Goal: Task Accomplishment & Management: Use online tool/utility

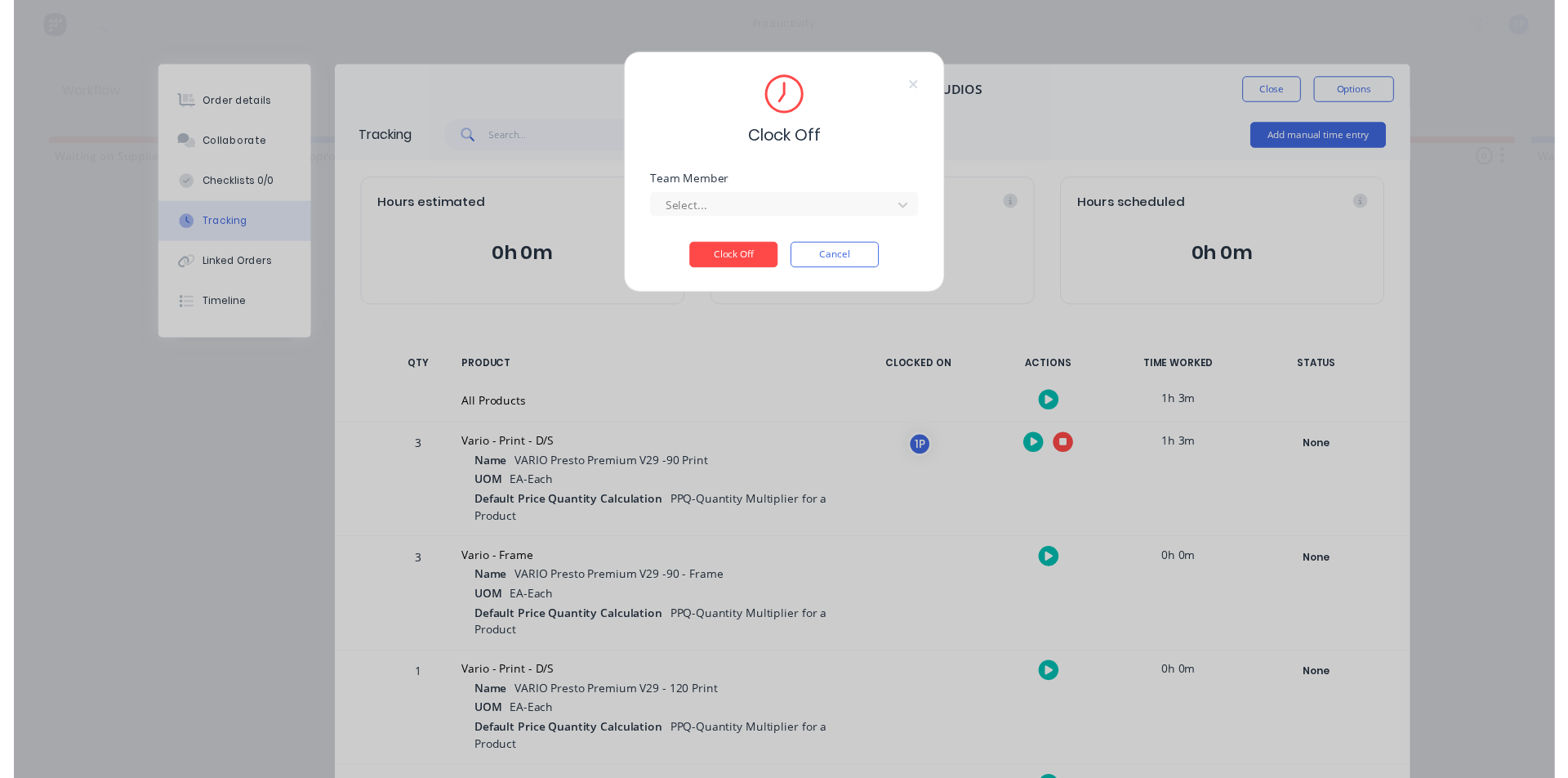
scroll to position [170, 0]
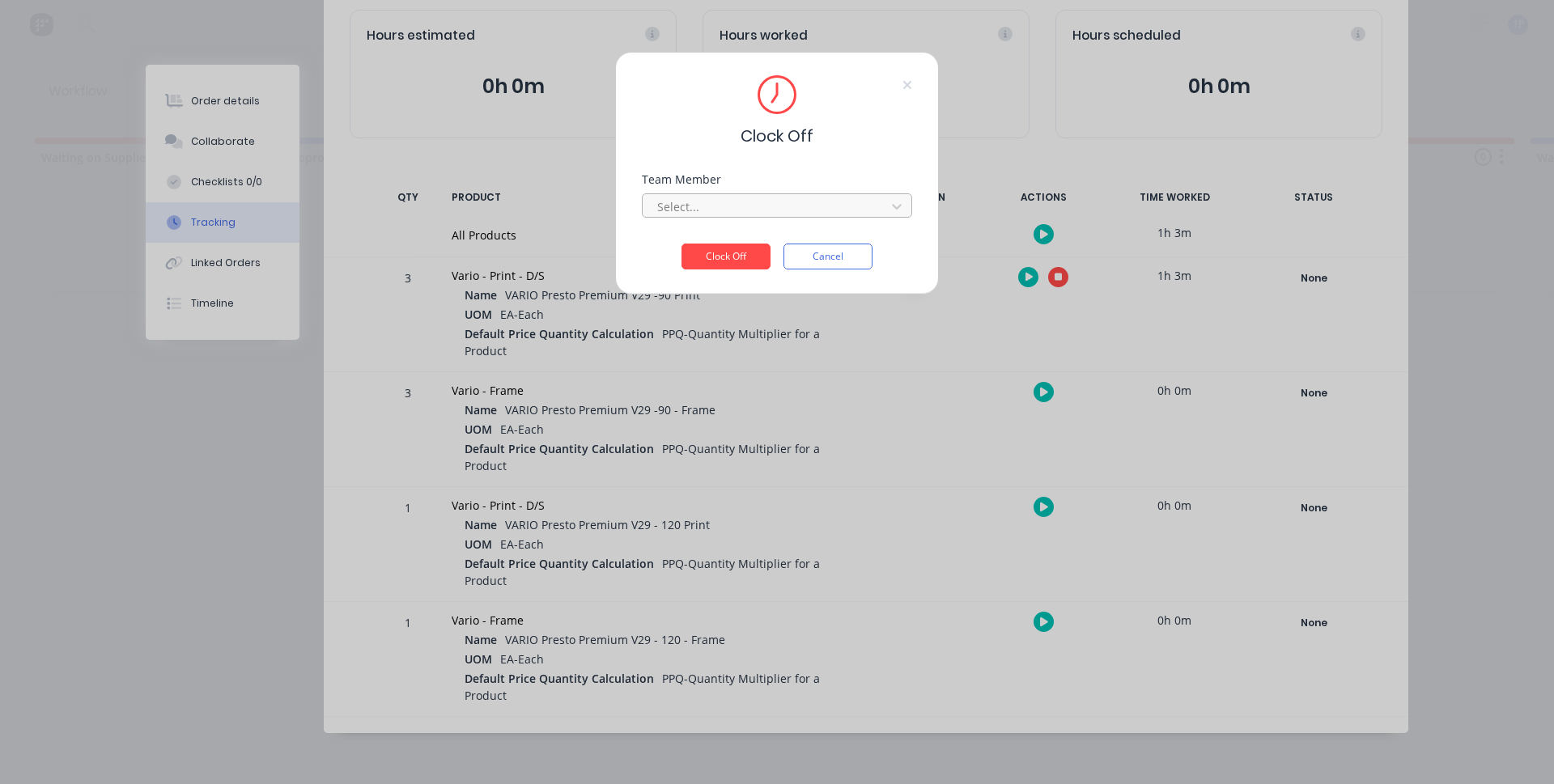
click at [697, 202] on div at bounding box center [767, 206] width 222 height 20
click at [700, 239] on div "1Roll to Roll Printing" at bounding box center [777, 242] width 270 height 30
click at [715, 257] on button "Clock Off" at bounding box center [726, 257] width 89 height 26
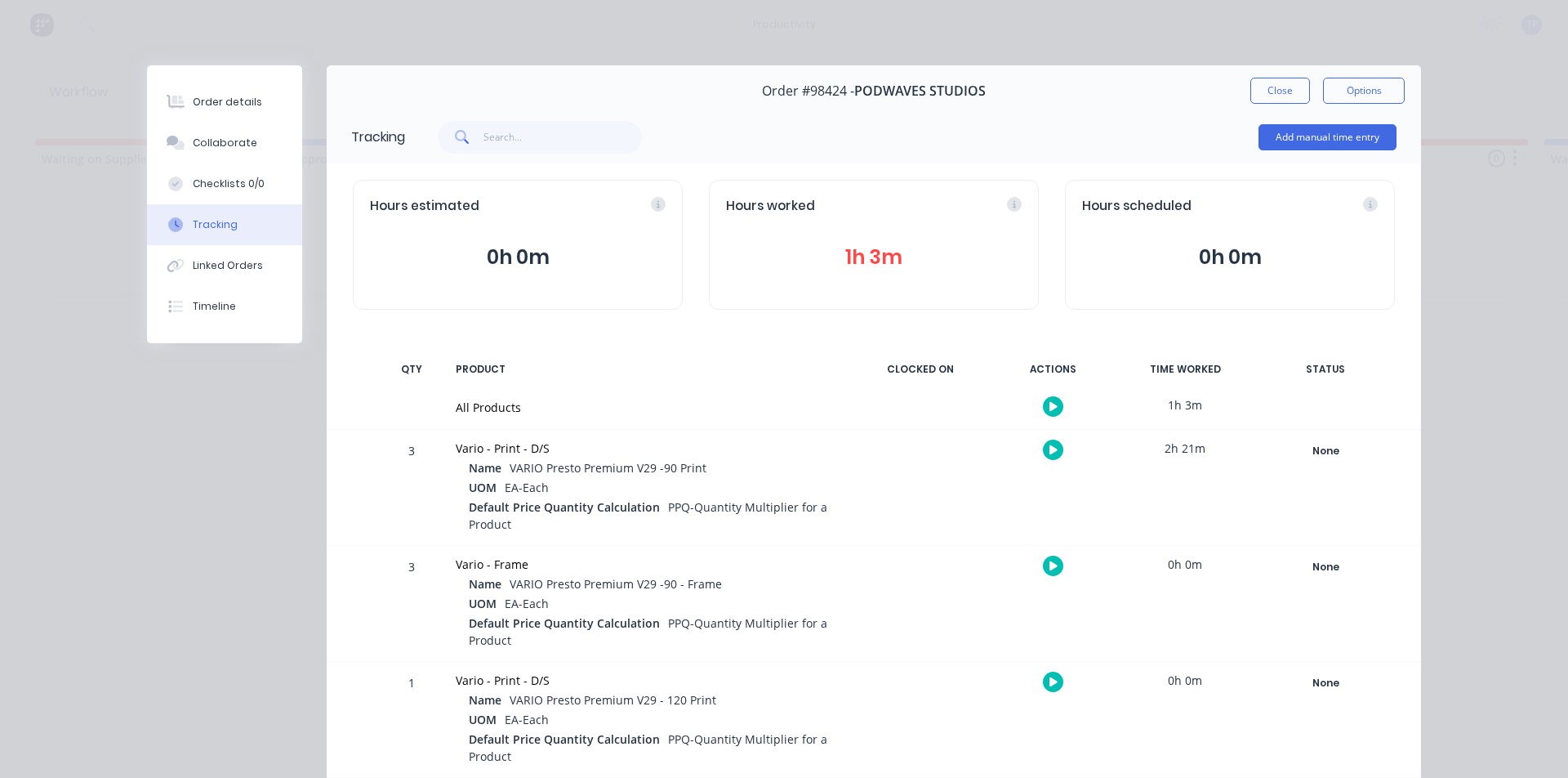
scroll to position [0, 0]
click at [1253, 93] on button "Close" at bounding box center [1281, 90] width 60 height 26
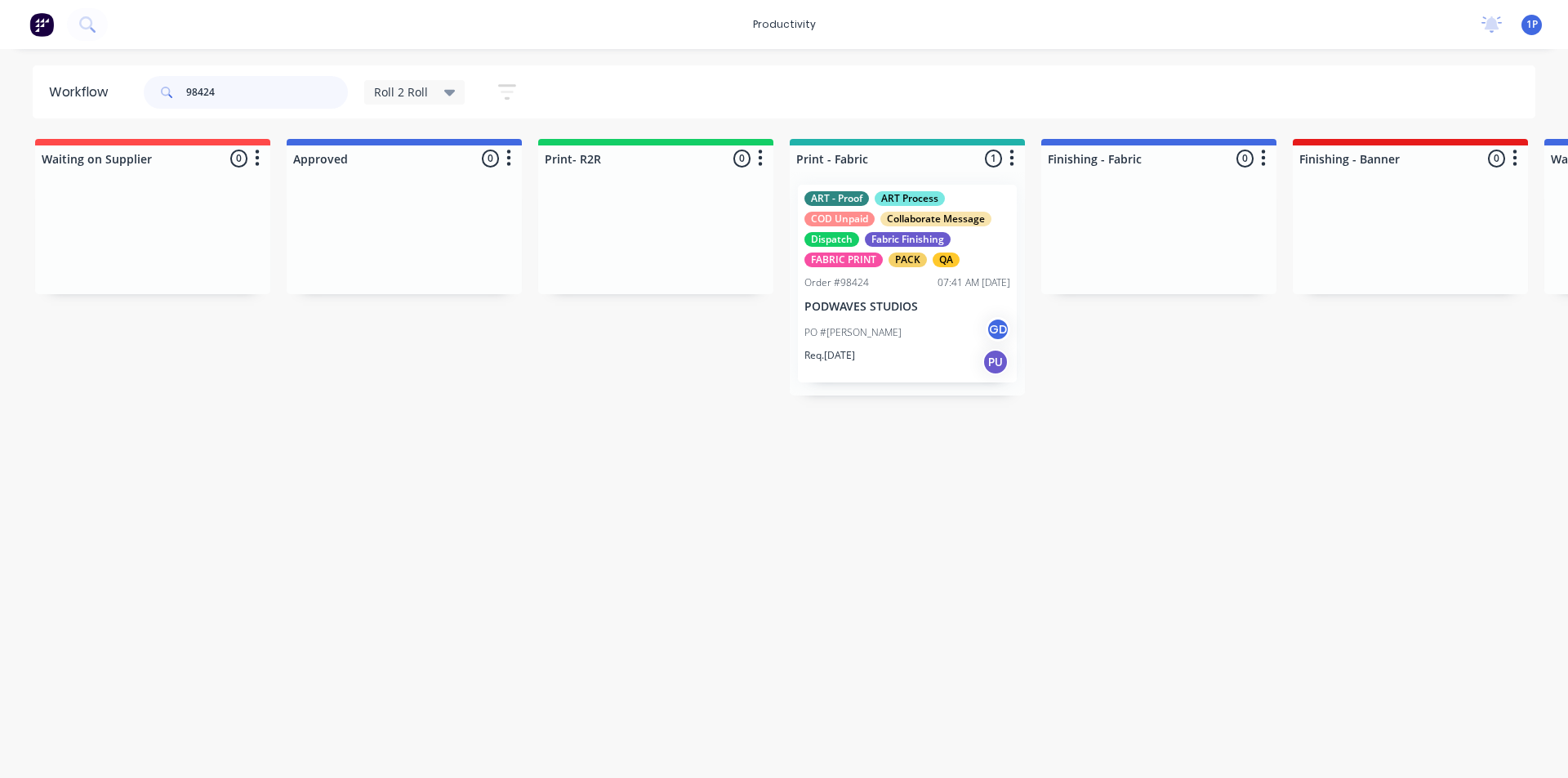
click at [236, 93] on input "98424" at bounding box center [267, 93] width 161 height 33
type input "98461"
click at [901, 309] on p "CENTRE GRAPHICS^" at bounding box center [907, 306] width 206 height 14
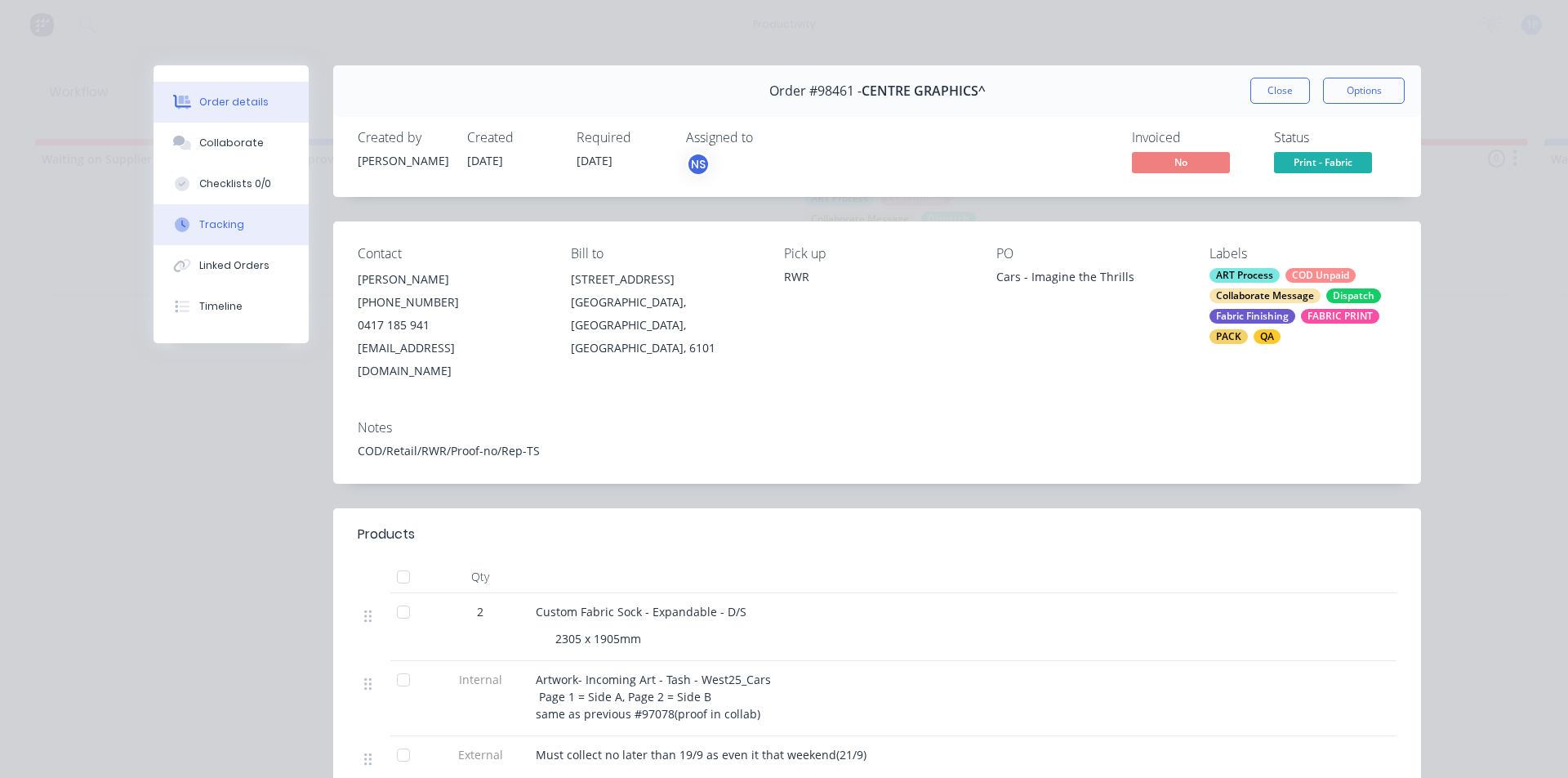
click at [256, 215] on button "Tracking" at bounding box center [231, 224] width 156 height 41
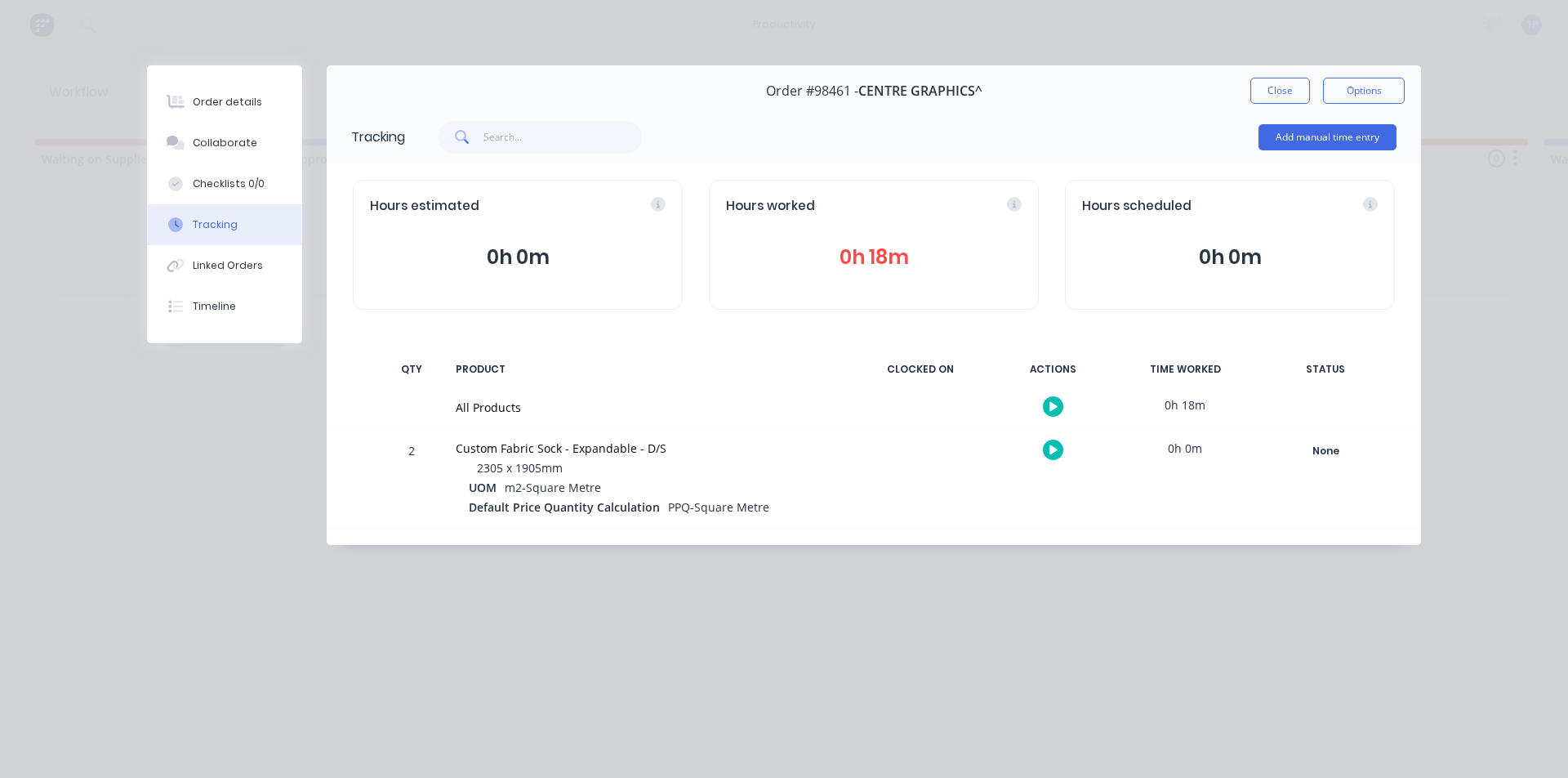
click at [1055, 451] on icon "button" at bounding box center [1054, 449] width 8 height 9
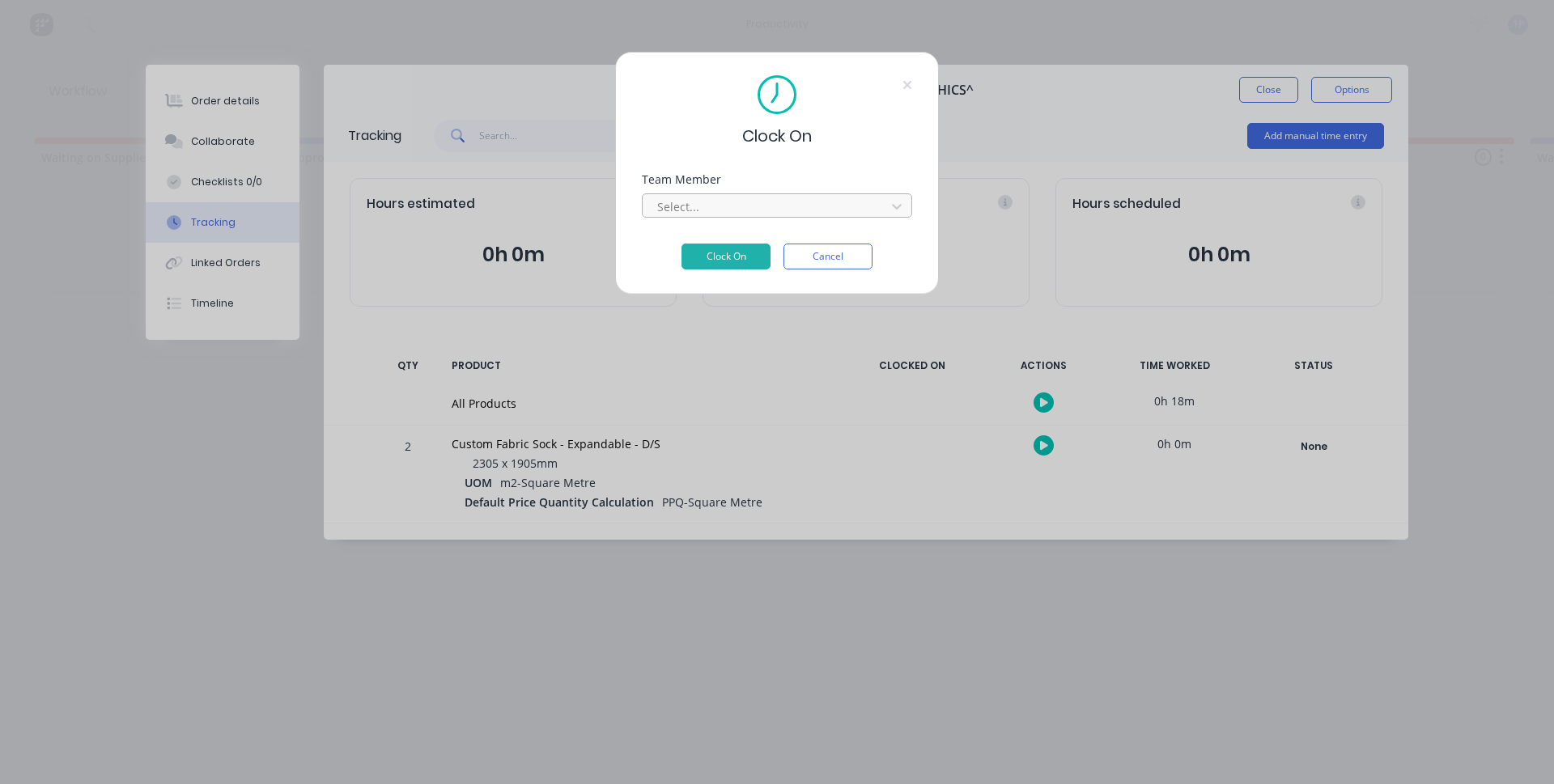
click at [722, 211] on div at bounding box center [767, 206] width 222 height 20
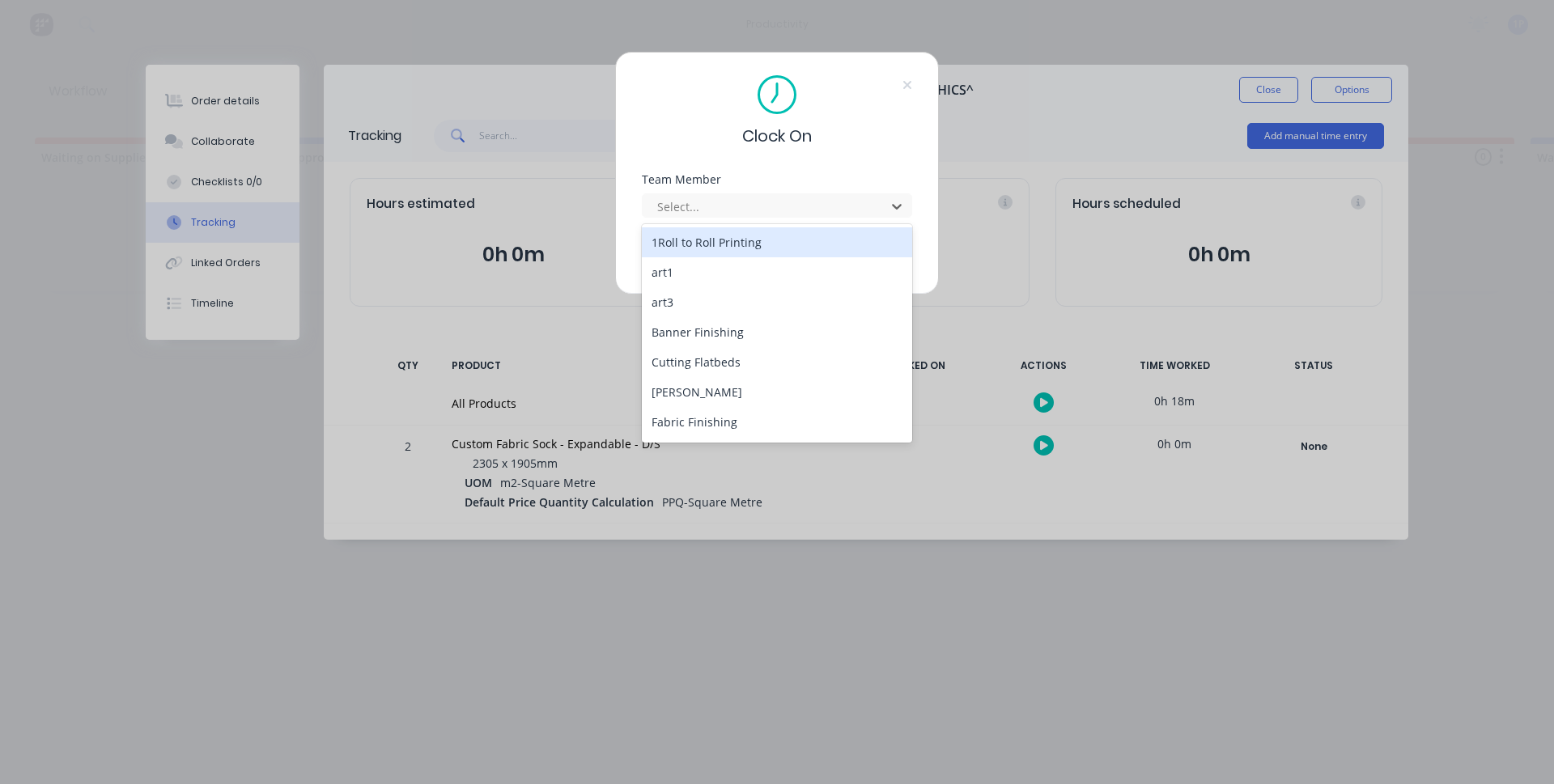
click at [711, 246] on div "1Roll to Roll Printing" at bounding box center [777, 242] width 270 height 30
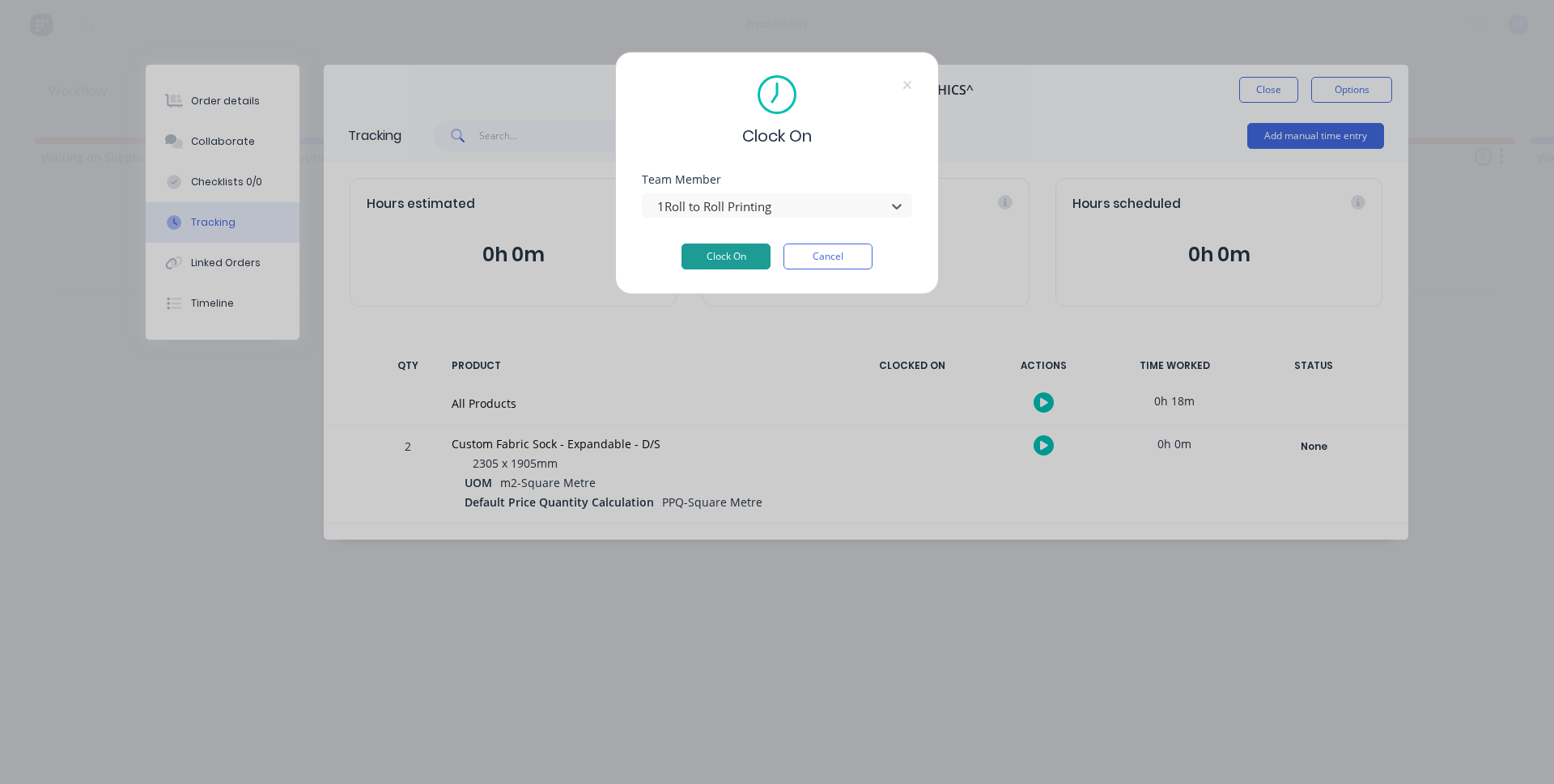
click at [715, 253] on button "Clock On" at bounding box center [726, 257] width 89 height 26
